Goal: Task Accomplishment & Management: Use online tool/utility

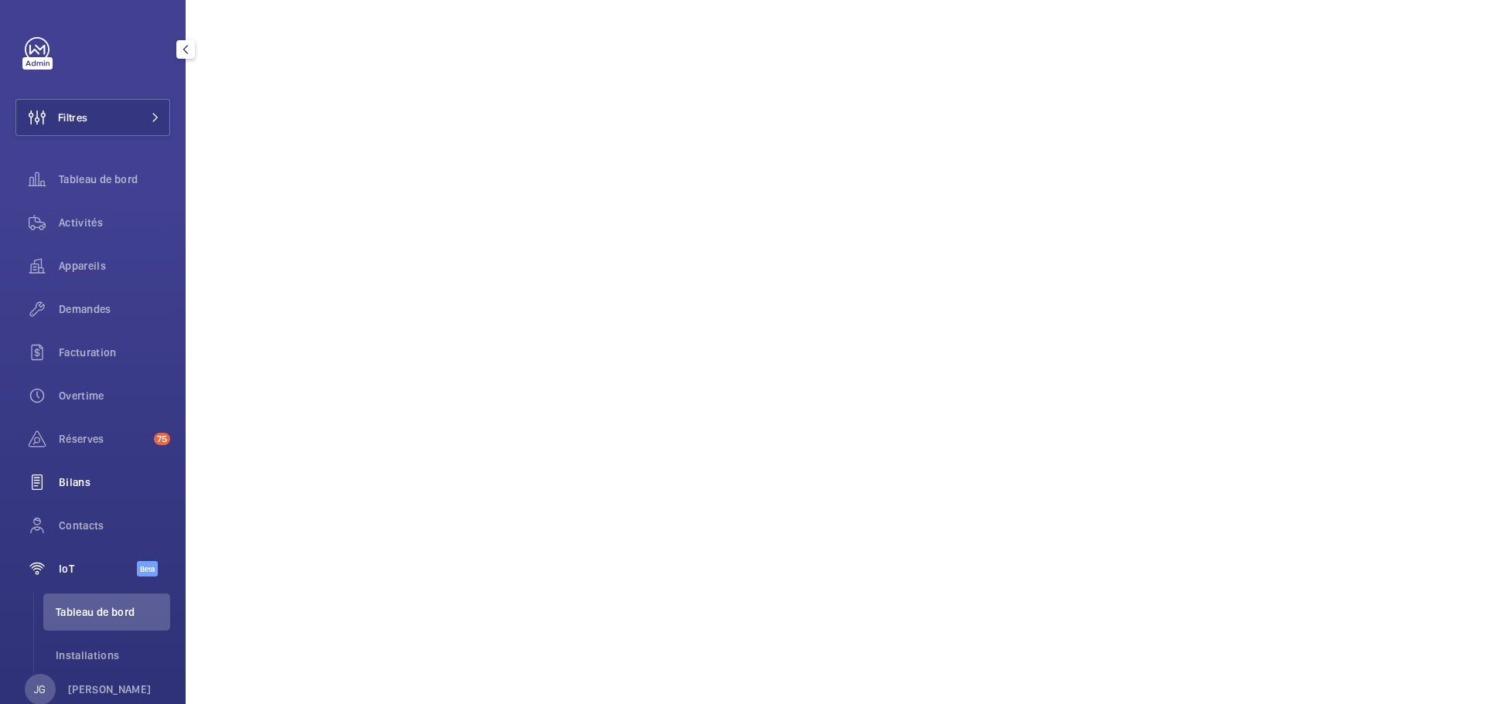
click at [86, 486] on span "Bilans" at bounding box center [114, 482] width 111 height 15
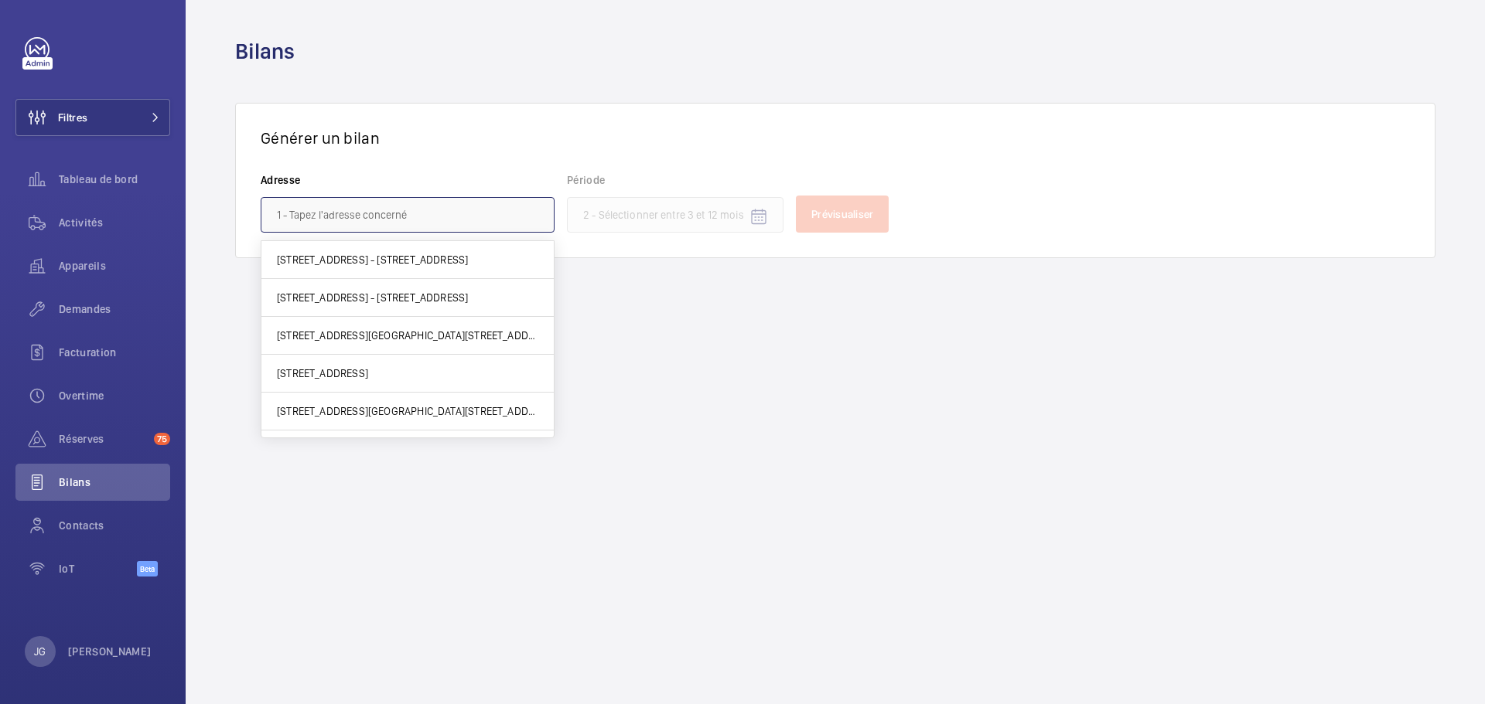
click at [401, 210] on input "text" at bounding box center [408, 215] width 294 height 36
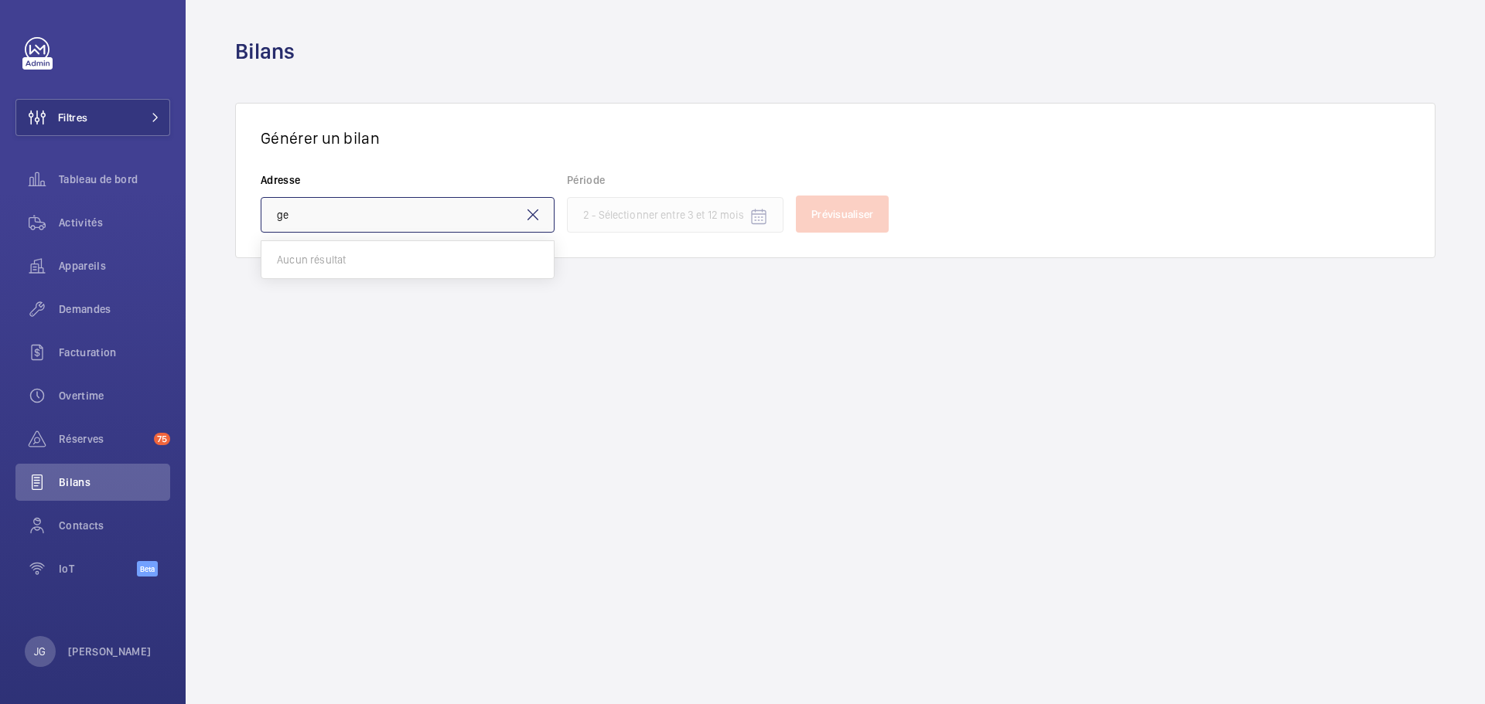
type input "g"
type input "white"
click at [108, 660] on p "[PERSON_NAME]" at bounding box center [110, 651] width 84 height 15
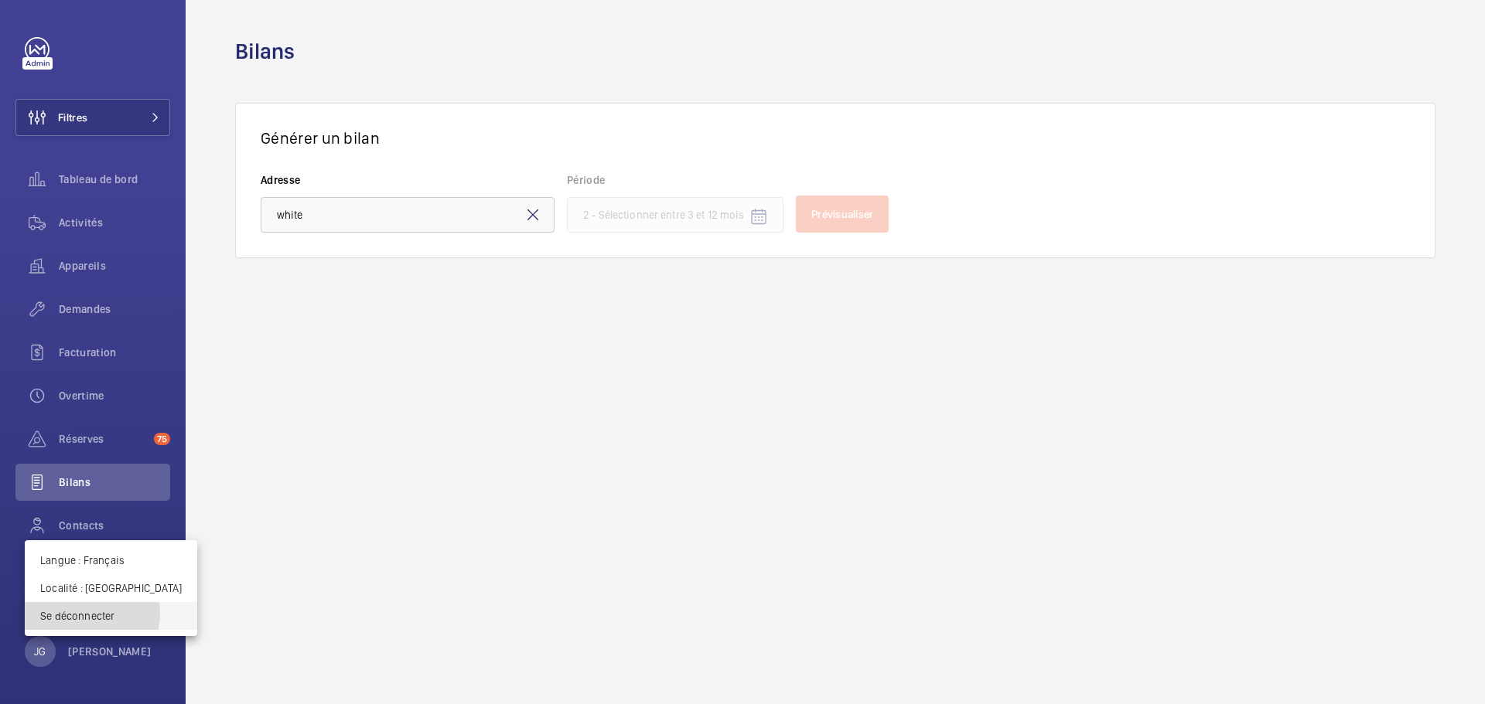
click at [91, 614] on p "Se déconnecter" at bounding box center [111, 616] width 142 height 15
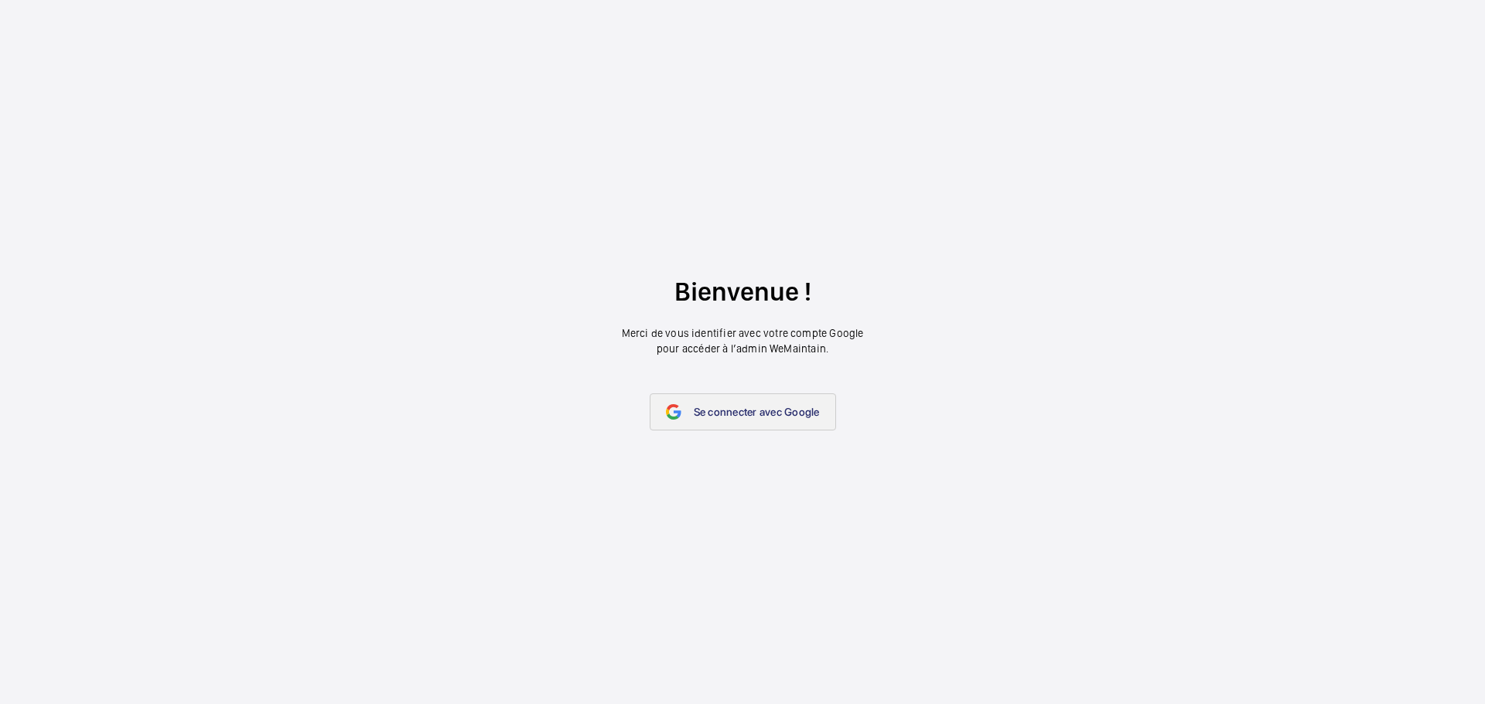
click at [680, 410] on mat-icon at bounding box center [673, 411] width 15 height 15
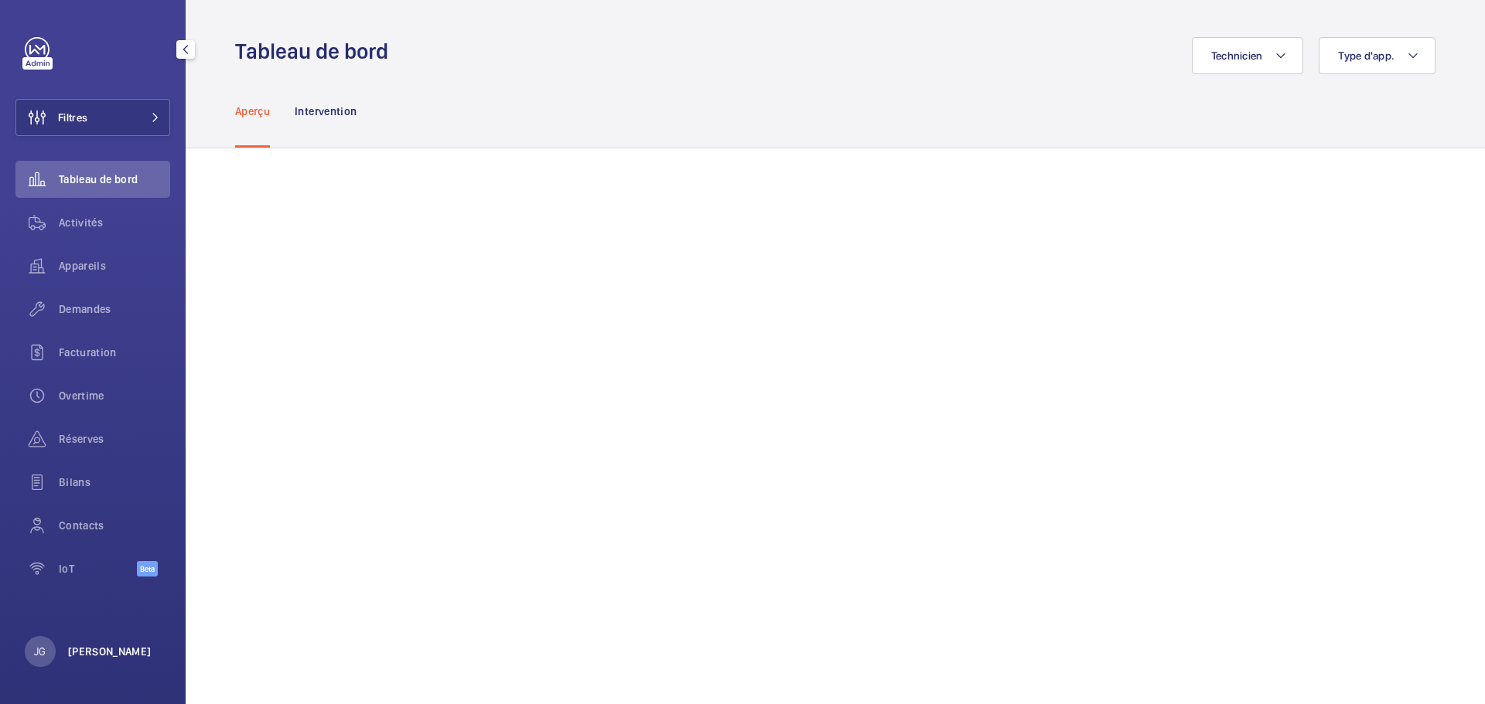
click at [87, 644] on p "[PERSON_NAME]" at bounding box center [110, 651] width 84 height 15
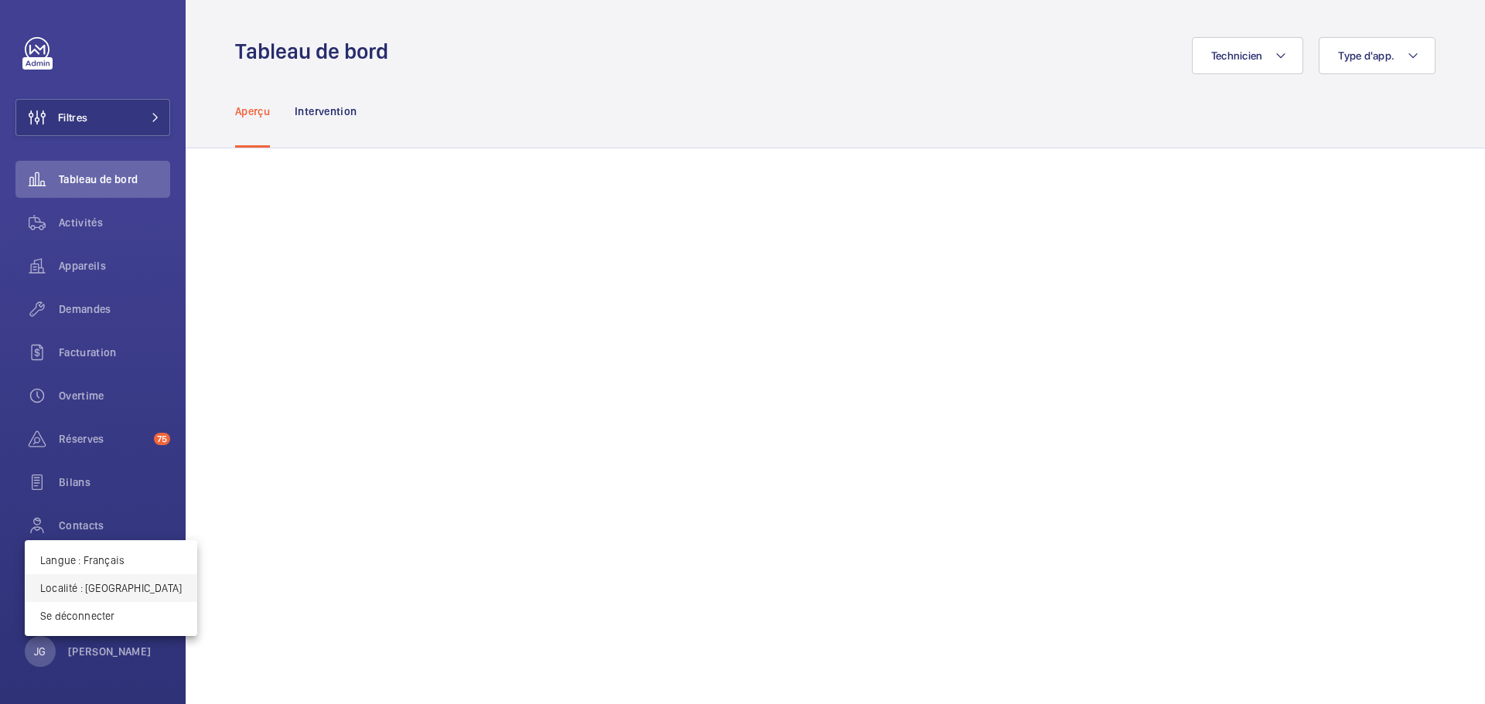
click at [102, 588] on p "Localité : France" at bounding box center [111, 588] width 142 height 15
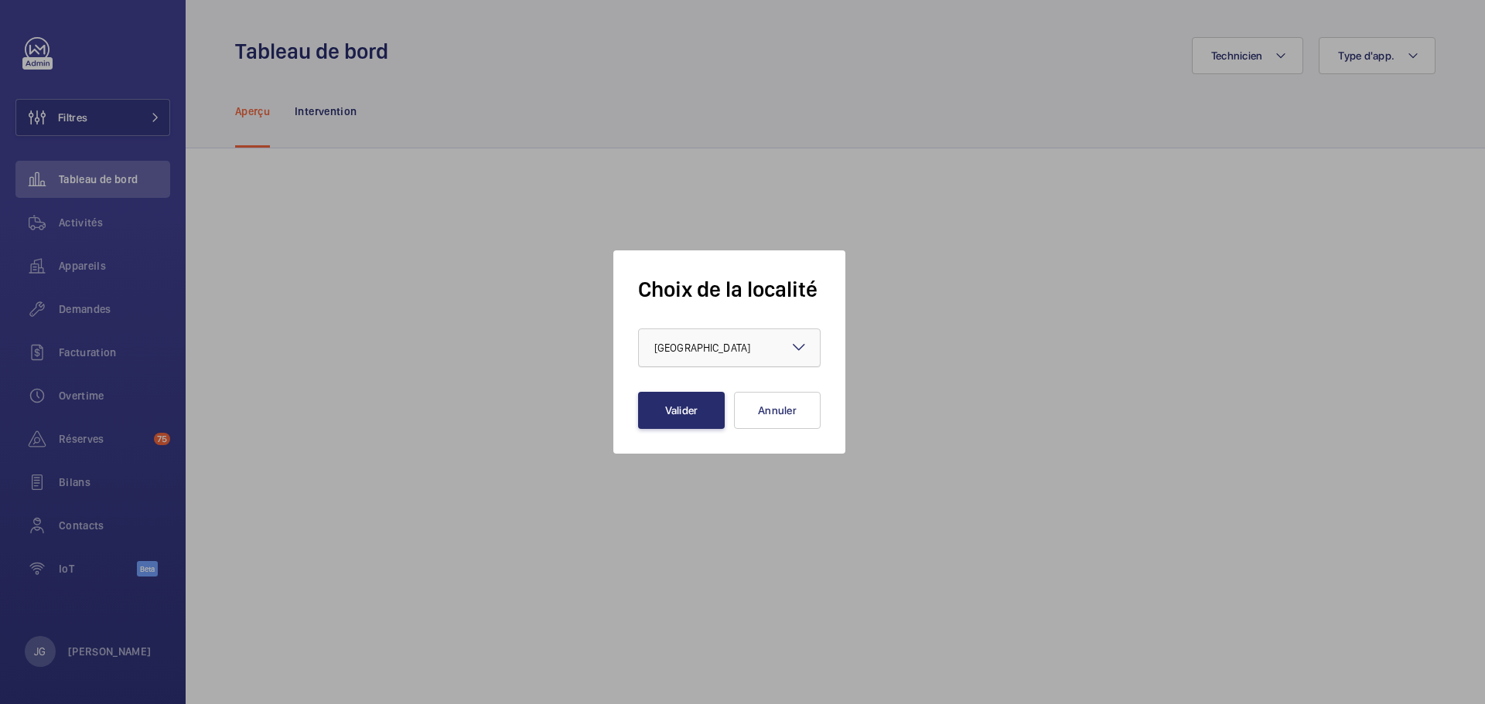
click at [759, 334] on div at bounding box center [729, 347] width 181 height 37
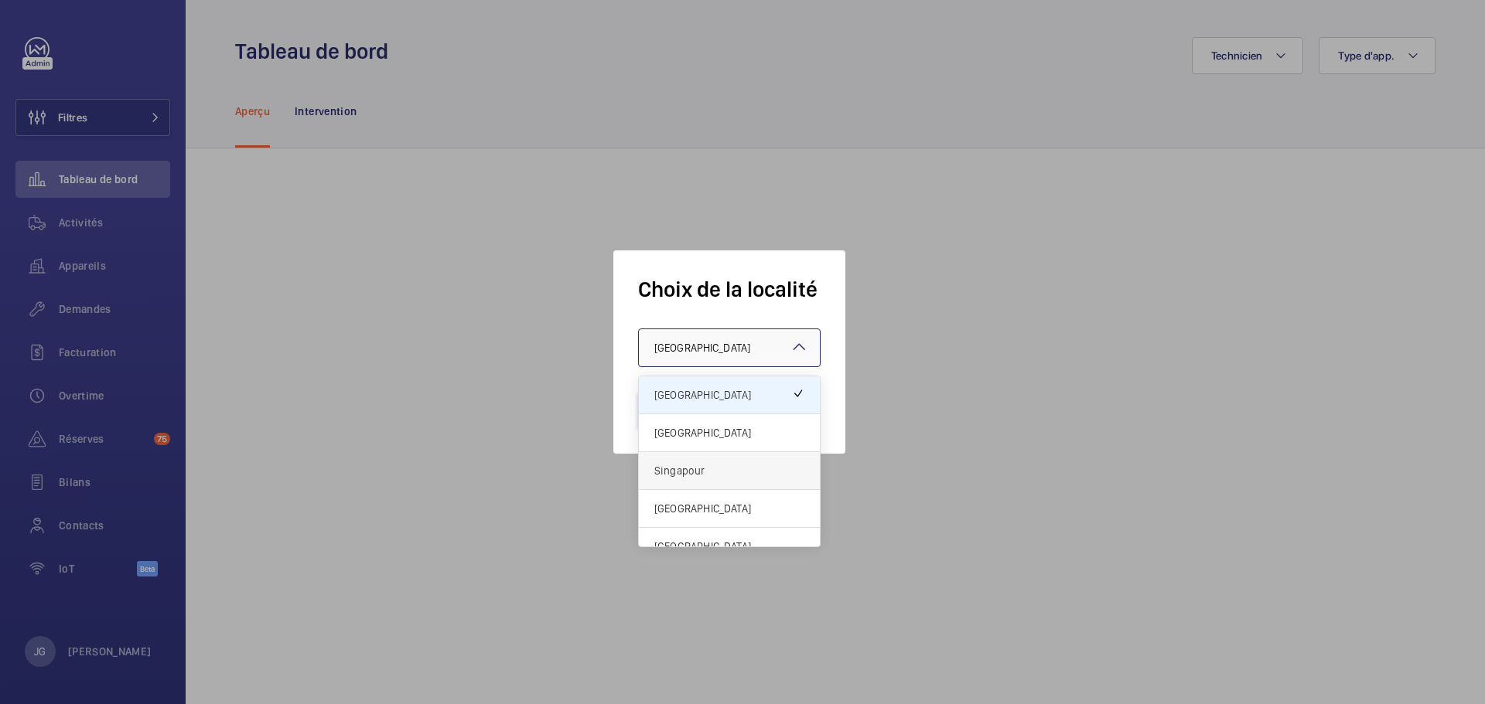
click at [696, 462] on div "Singapour" at bounding box center [729, 471] width 181 height 38
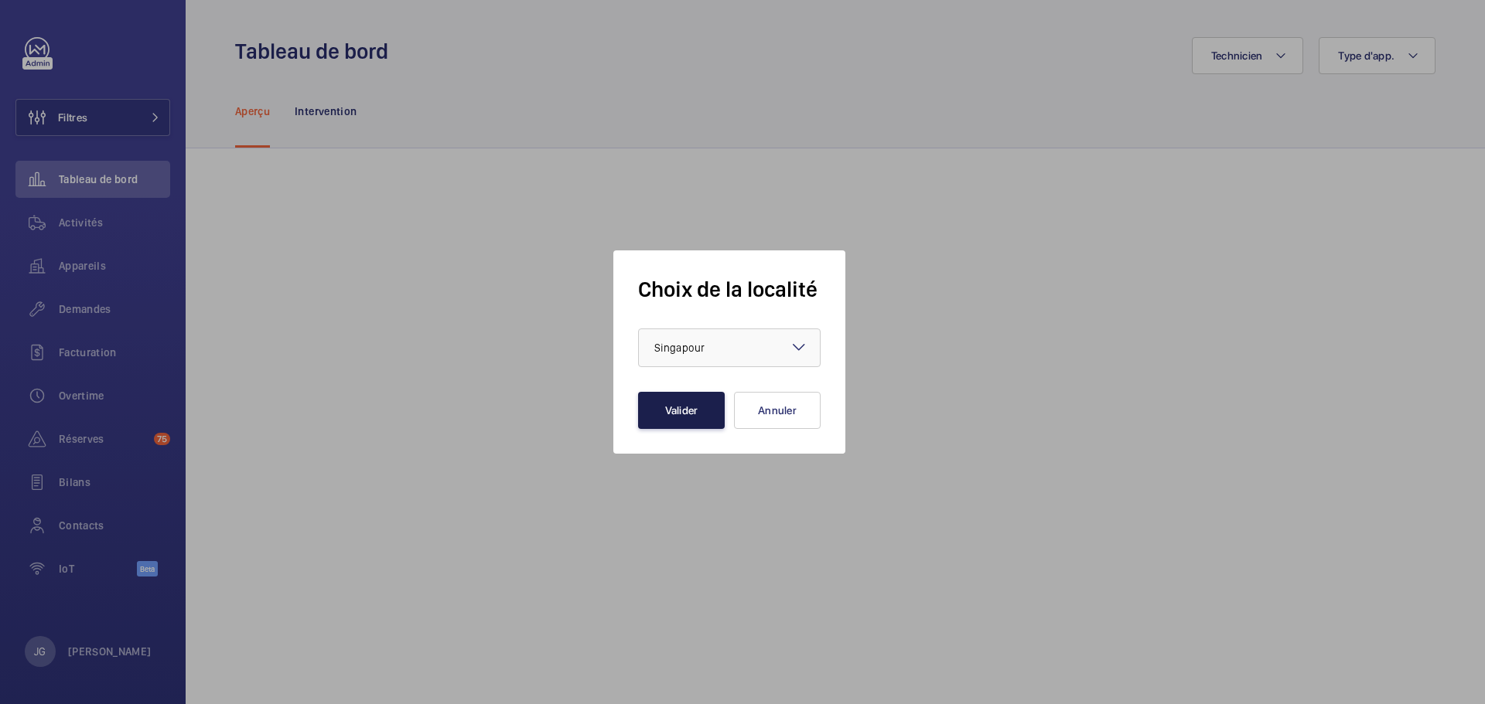
click at [716, 422] on button "Valider" at bounding box center [681, 410] width 87 height 37
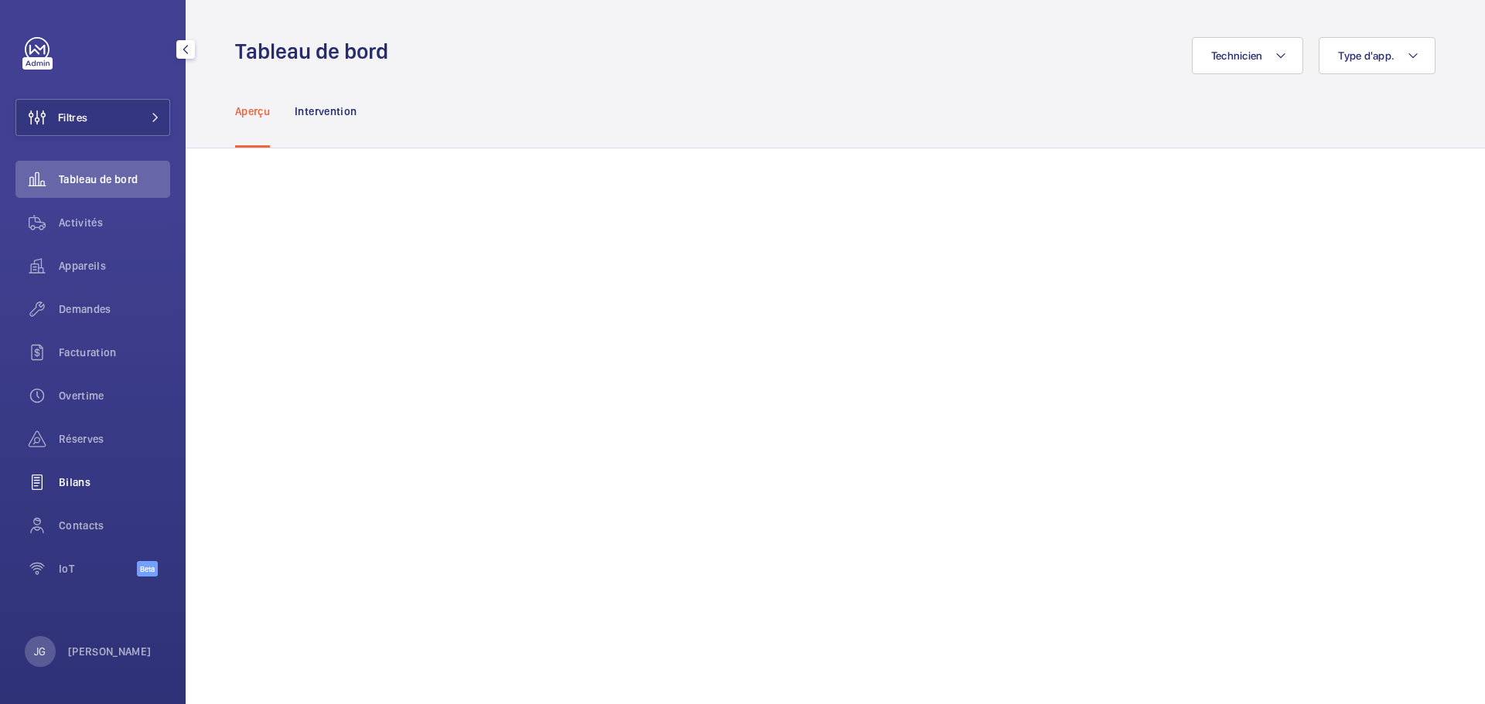
click at [101, 473] on div "Bilans" at bounding box center [92, 482] width 155 height 37
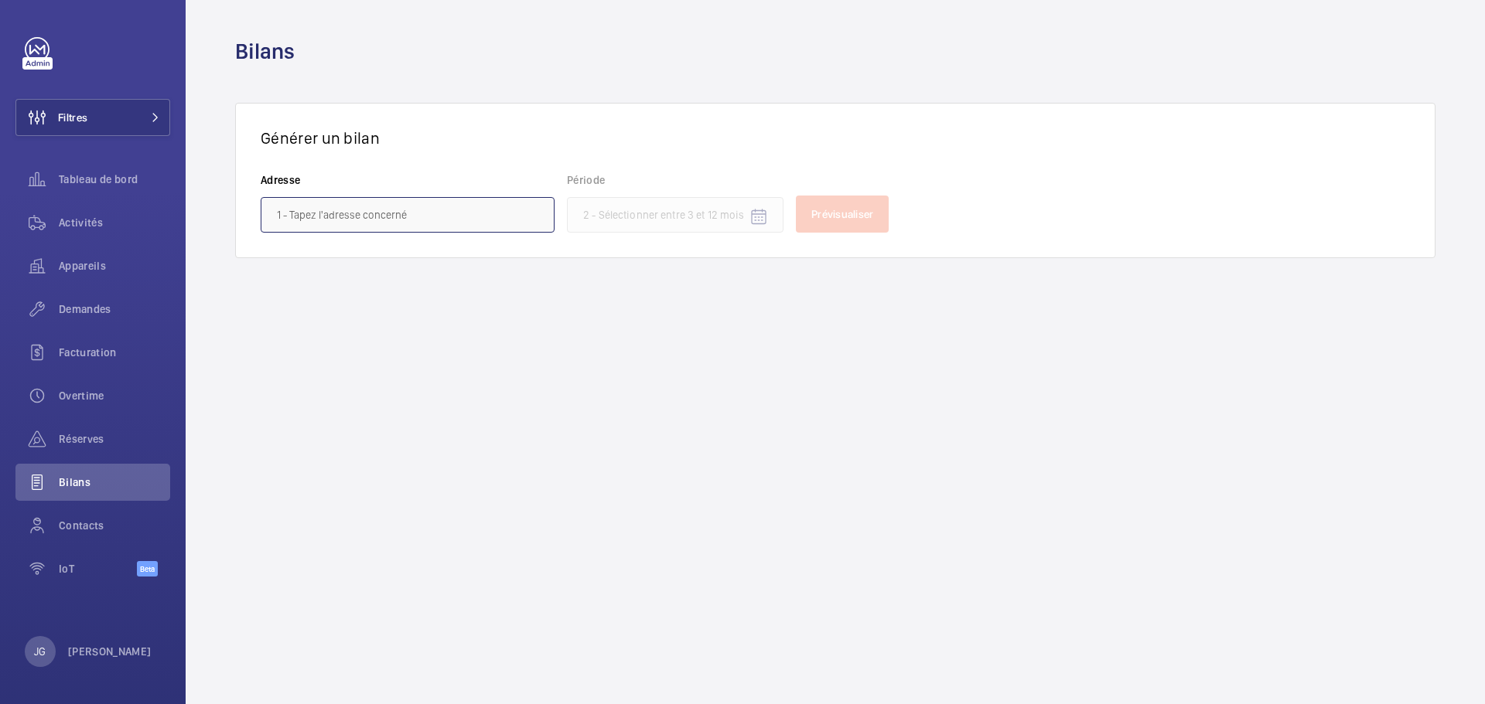
click at [414, 210] on input "text" at bounding box center [408, 215] width 294 height 36
click at [407, 257] on span "[GEOGRAPHIC_DATA] - [STREET_ADDRESS]" at bounding box center [375, 259] width 197 height 15
type input "[GEOGRAPHIC_DATA] - [STREET_ADDRESS]"
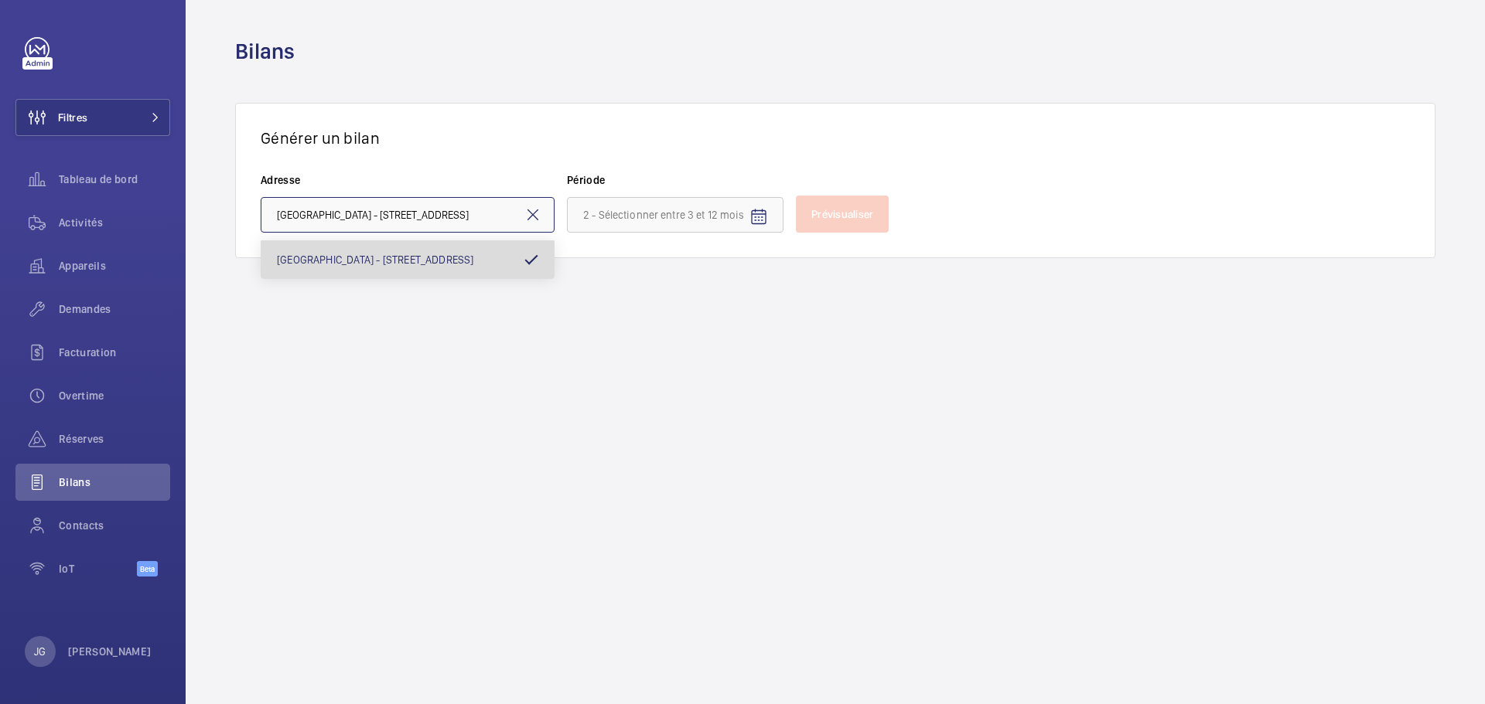
scroll to position [0, 20]
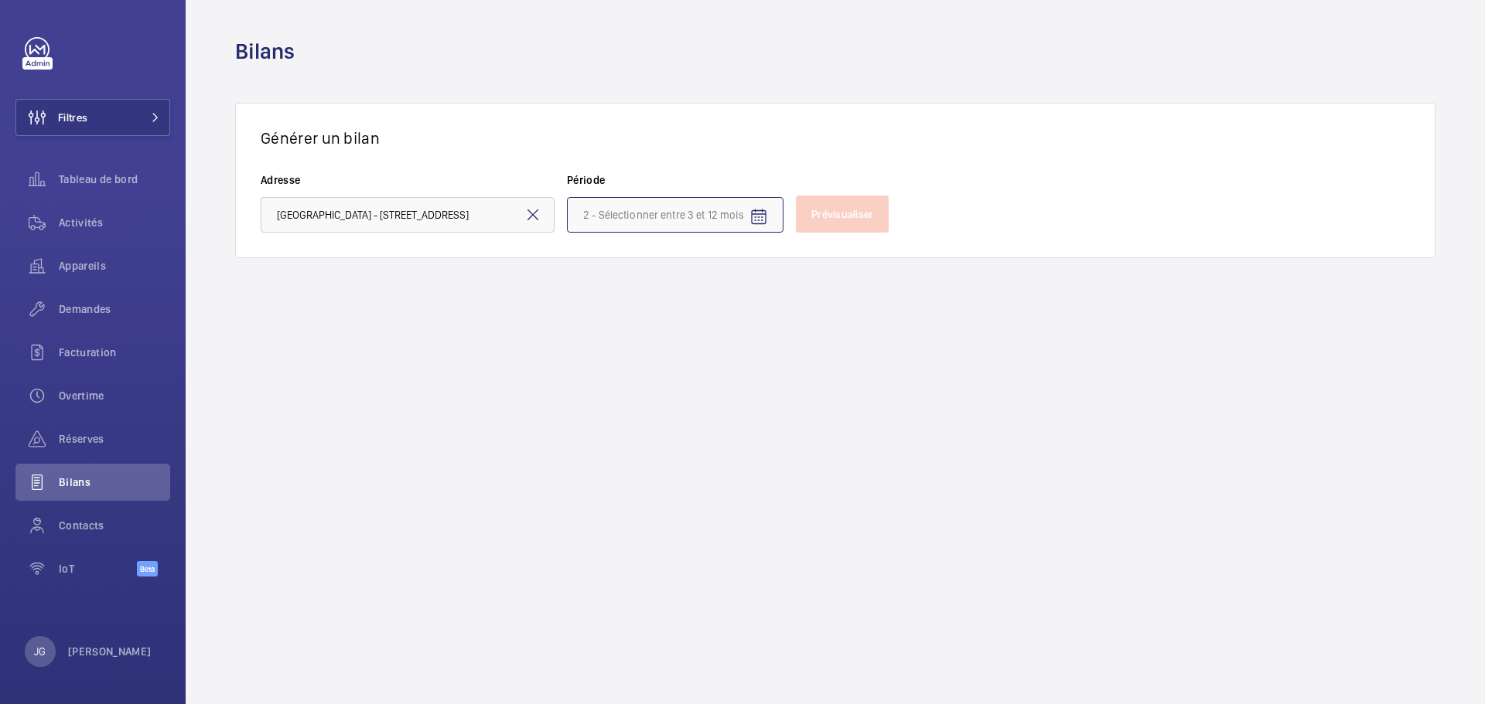
click at [715, 217] on input at bounding box center [675, 215] width 217 height 36
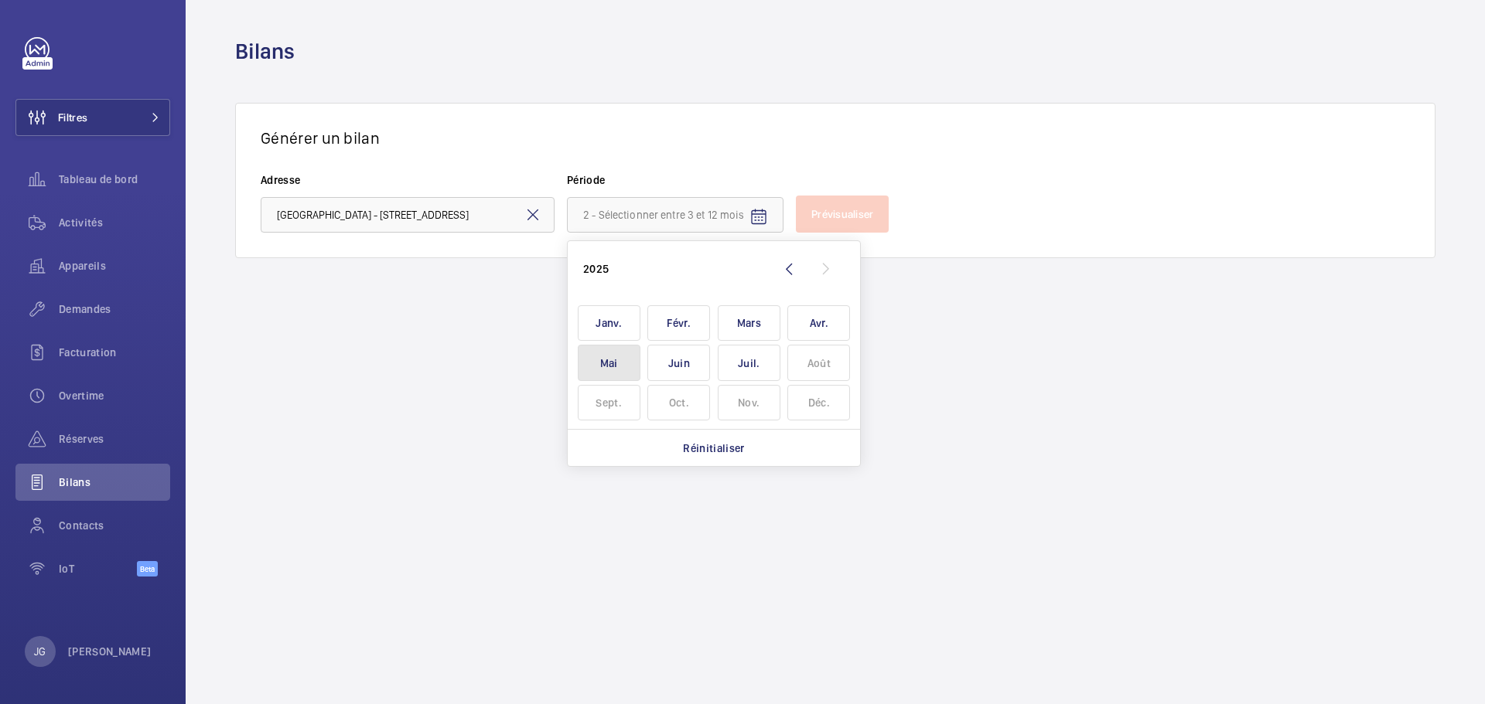
click at [622, 353] on span "Mai" at bounding box center [609, 363] width 63 height 36
click at [714, 353] on button "Juil." at bounding box center [749, 363] width 70 height 40
type input "mai 2025 - juillet 2025"
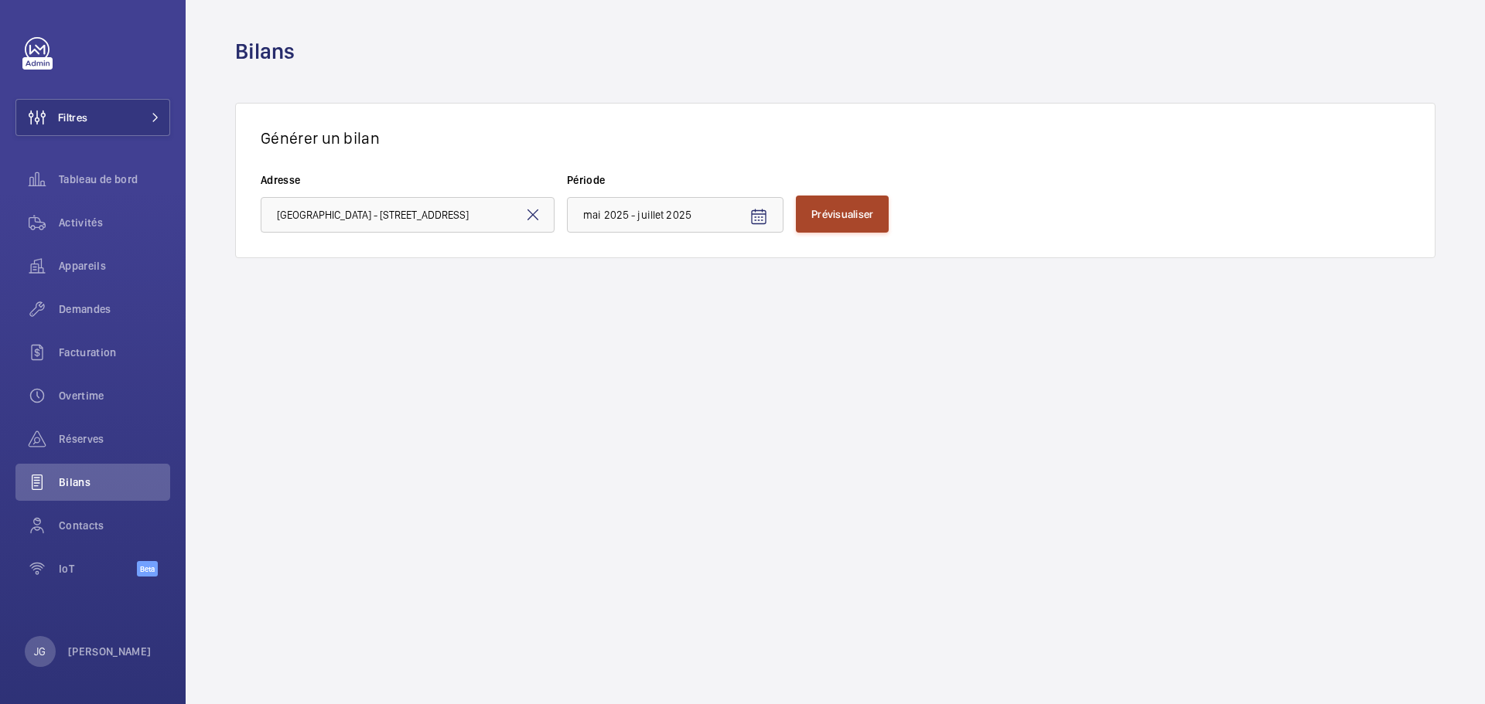
click at [844, 225] on button "Prévisualiser" at bounding box center [842, 214] width 93 height 37
